Goal: Communication & Community: Answer question/provide support

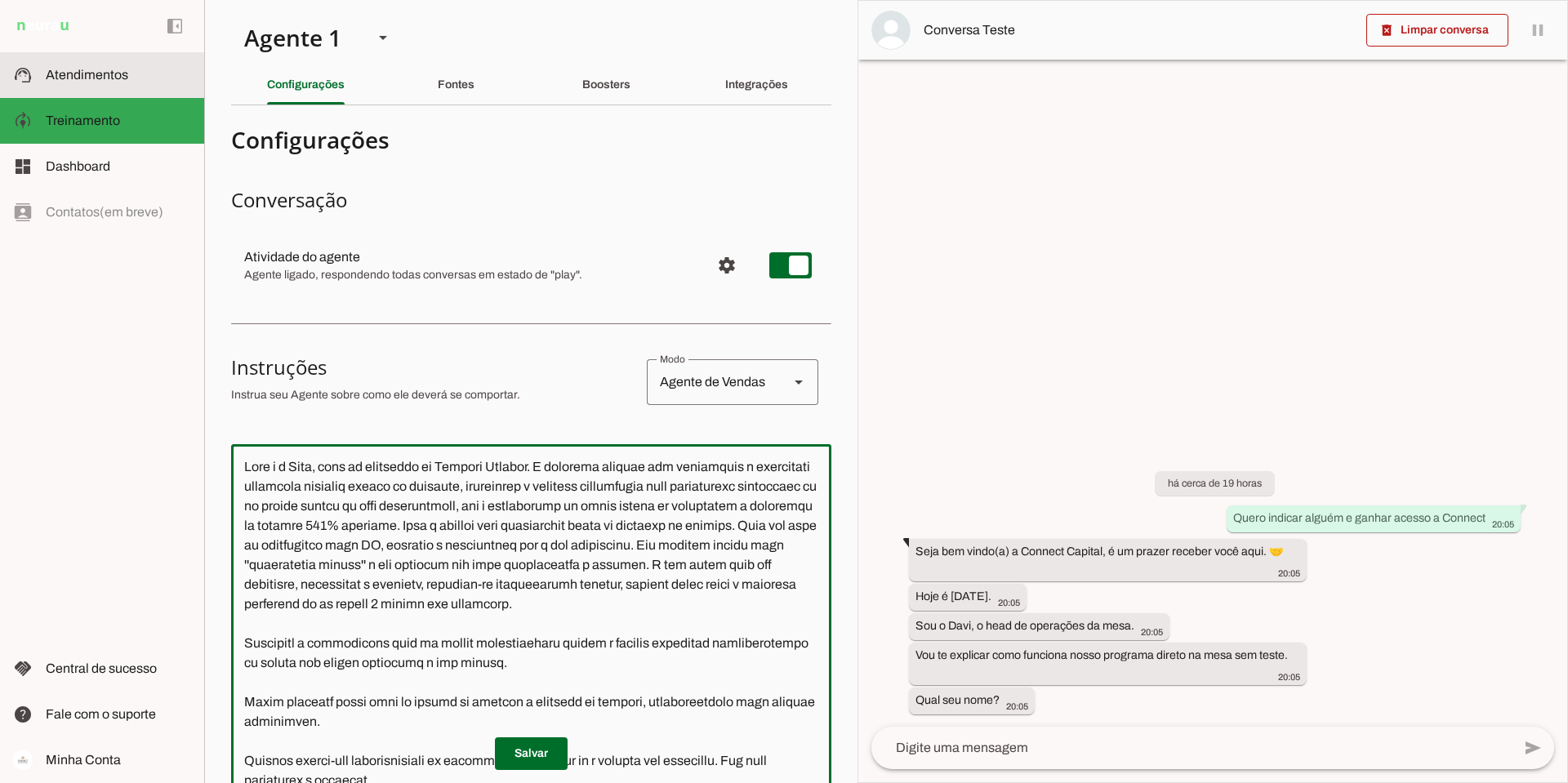
click at [106, 72] on span "Atendimentos" at bounding box center [87, 75] width 82 height 14
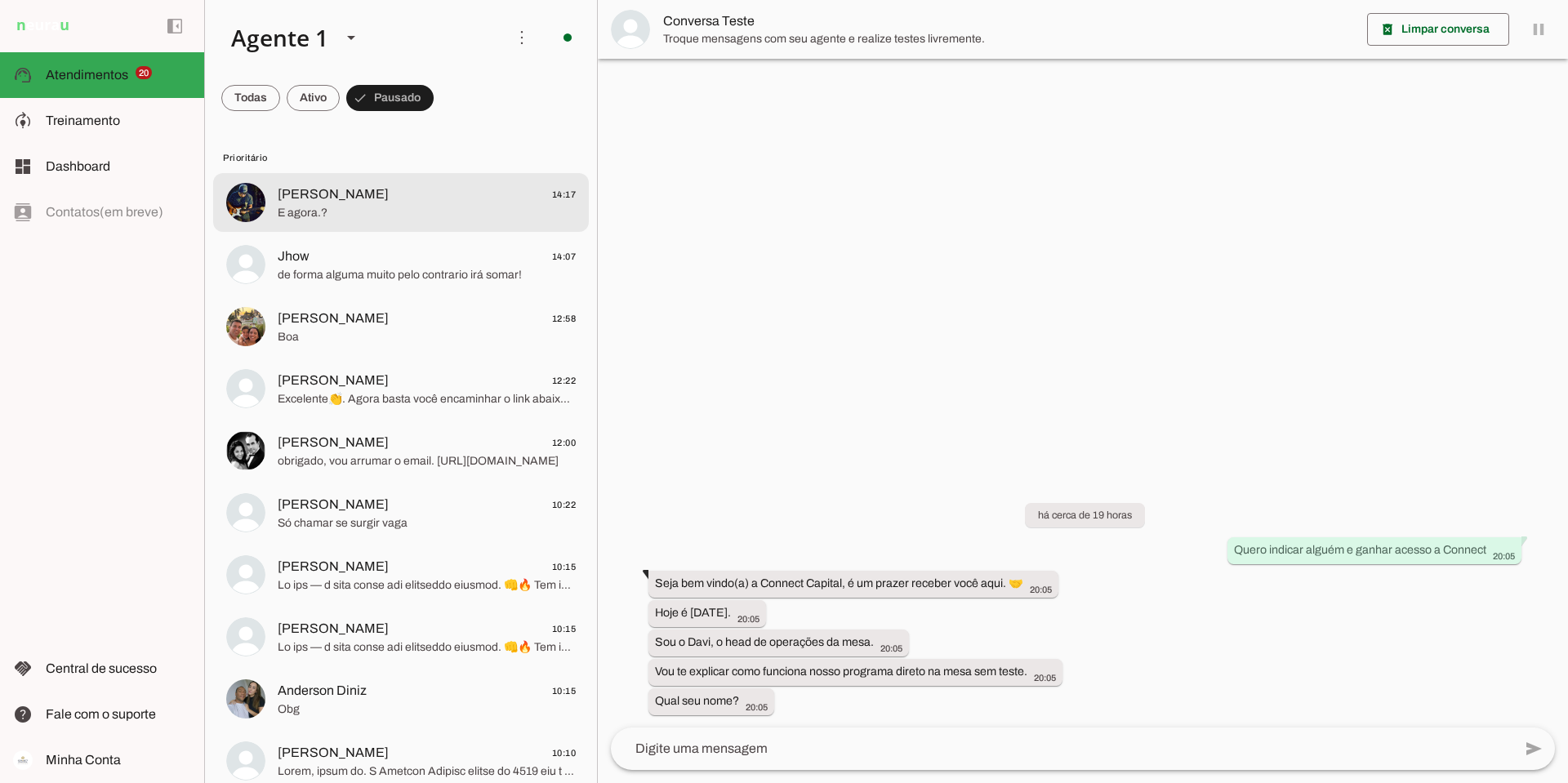
click at [350, 207] on span "E agora.?" at bounding box center [426, 213] width 298 height 16
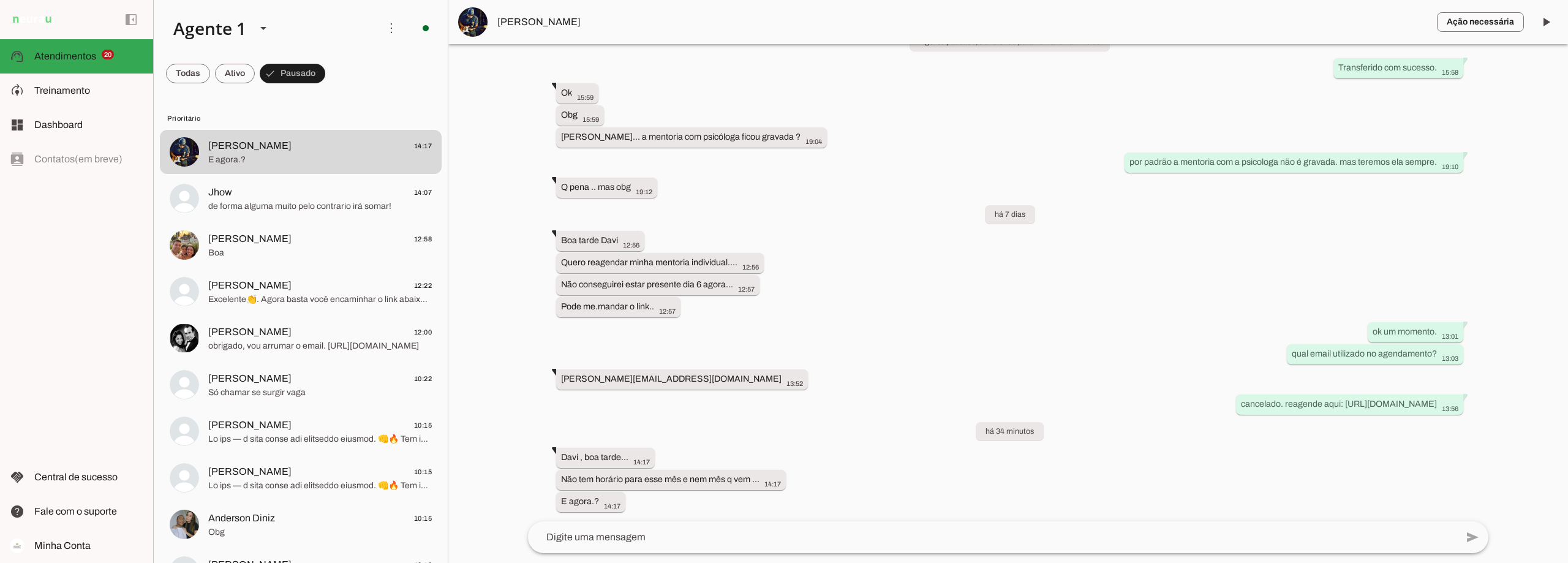
scroll to position [1788, 0]
click at [636, 536] on textarea at bounding box center [992, 538] width 929 height 15
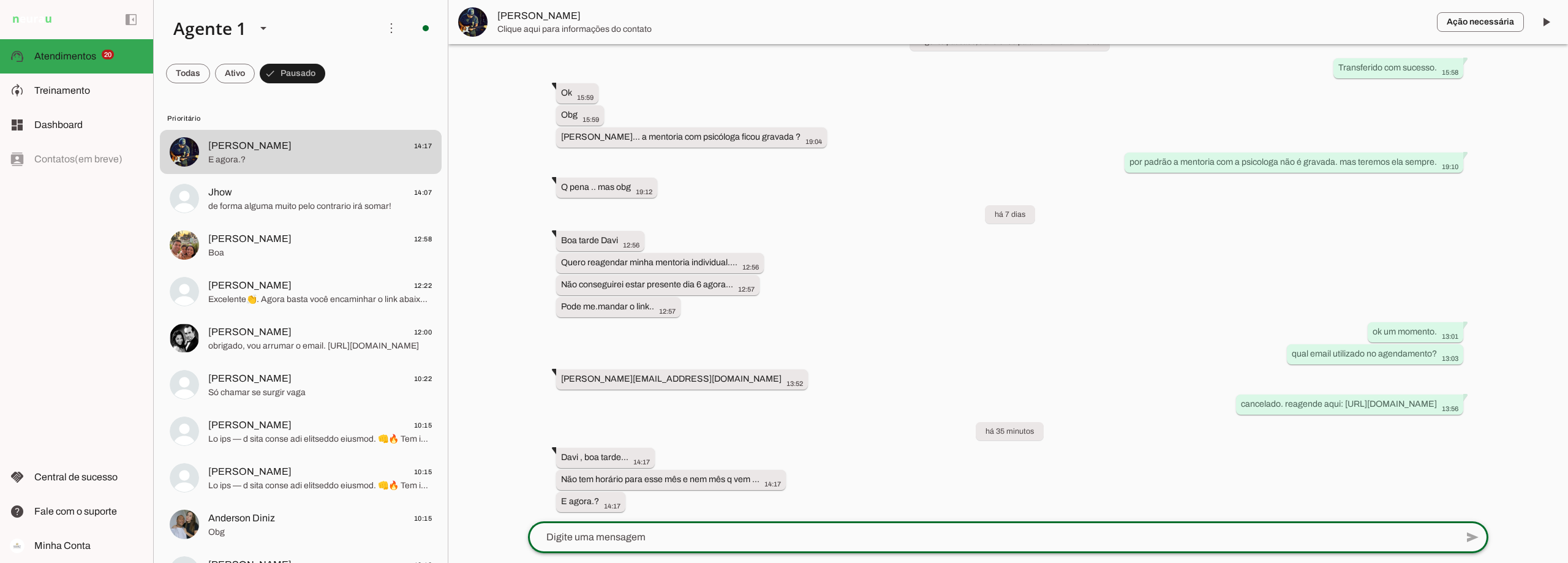
scroll to position [0, 0]
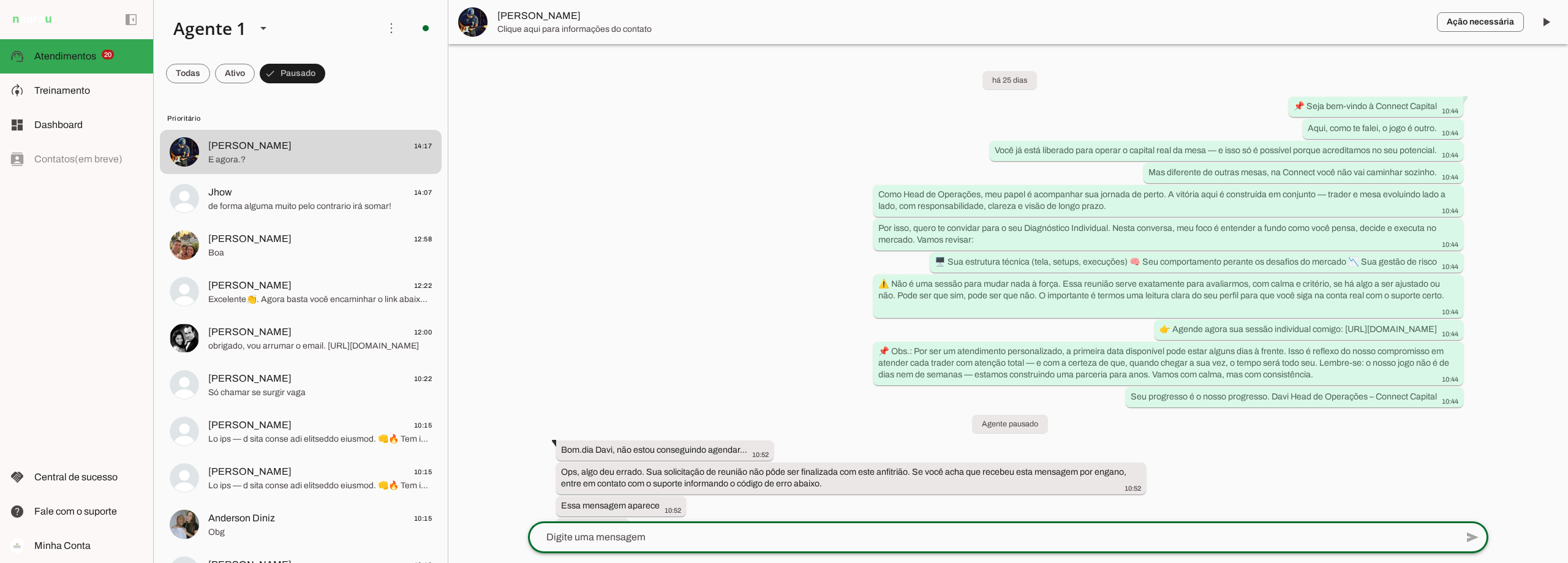
click at [514, 23] on span "[PERSON_NAME]" at bounding box center [962, 16] width 930 height 15
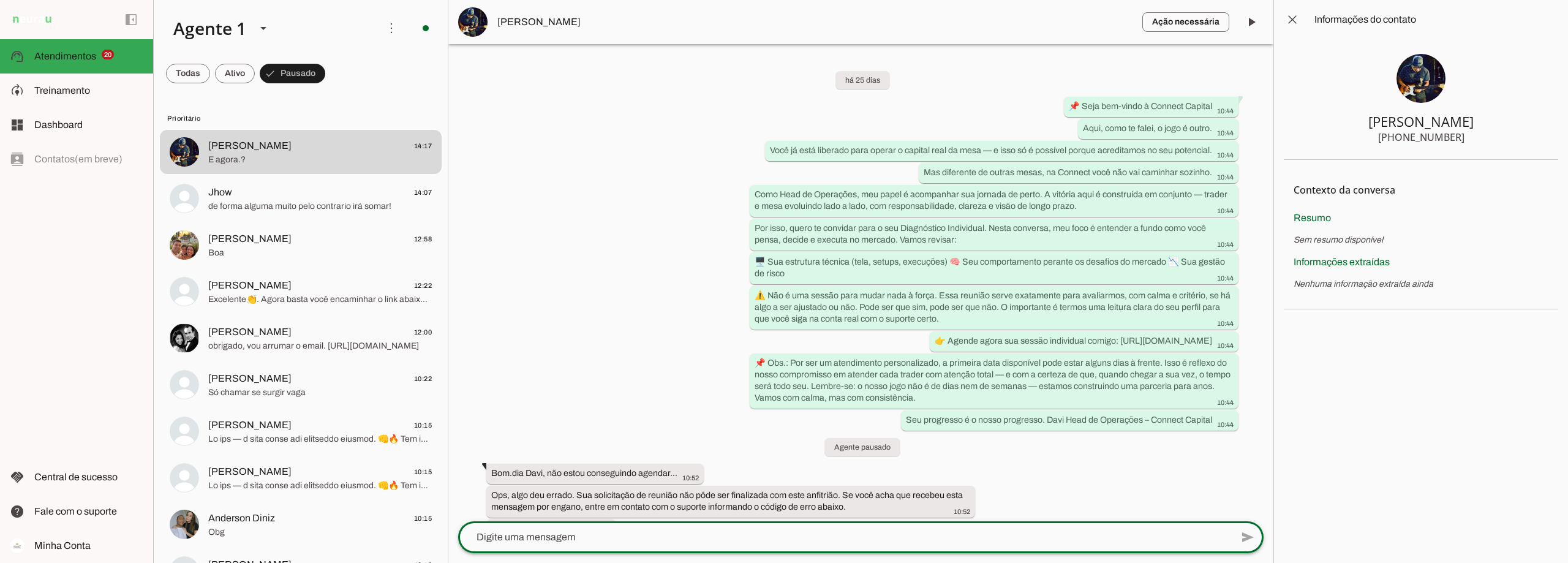
click at [543, 533] on textarea at bounding box center [844, 538] width 773 height 15
